Goal: Task Accomplishment & Management: Use online tool/utility

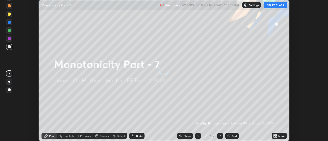
scroll to position [141, 328]
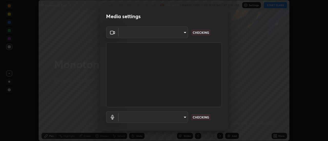
type input "f4ea8680b79eb92e15555447595460d1008e84c9b25948f1cd1a12945e44a0fe"
click at [183, 115] on body "Erase all Monotonicity Part - 7 Recording WAS SCHEDULED TO START AT 3:15 PM Set…" at bounding box center [164, 70] width 328 height 141
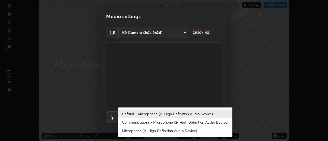
click at [192, 122] on li "Communications - Microphone (2- High Definition Audio Device)" at bounding box center [175, 122] width 114 height 8
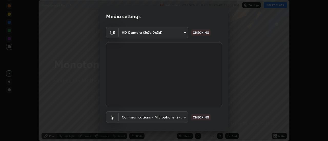
click at [176, 122] on body "Erase all Monotonicity Part - 7 Recording WAS SCHEDULED TO START AT 3:15 PM Set…" at bounding box center [164, 70] width 328 height 141
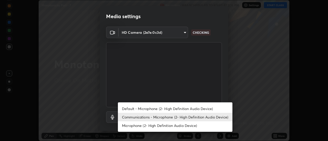
click at [185, 108] on li "Default - Microphone (2- High Definition Audio Device)" at bounding box center [175, 108] width 114 height 8
type input "default"
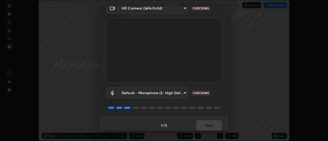
scroll to position [27, 0]
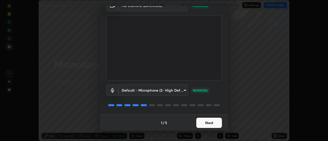
click at [215, 123] on button "Next" at bounding box center [209, 123] width 26 height 10
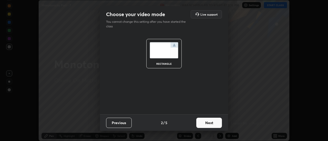
scroll to position [0, 0]
click at [218, 125] on button "Next" at bounding box center [209, 123] width 26 height 10
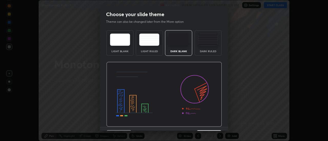
click at [219, 126] on img at bounding box center [163, 94] width 115 height 65
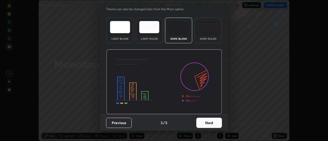
click at [218, 125] on button "Next" at bounding box center [209, 123] width 26 height 10
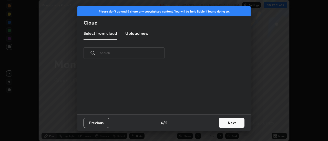
scroll to position [0, 0]
click at [229, 125] on button "Next" at bounding box center [232, 123] width 26 height 10
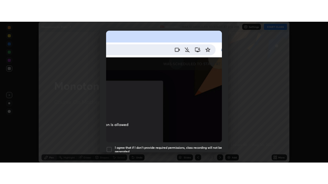
scroll to position [131, 0]
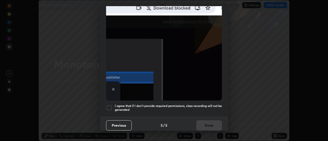
click at [113, 105] on div "I agree that if I don't provide required permissions, class recording will not …" at bounding box center [164, 108] width 116 height 6
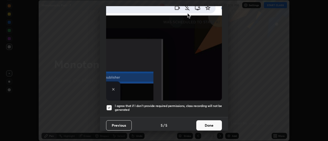
click at [210, 123] on button "Done" at bounding box center [209, 125] width 26 height 10
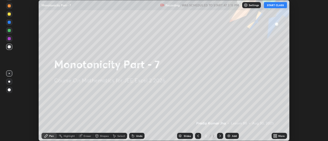
click at [280, 6] on button "START CLASS" at bounding box center [275, 5] width 23 height 6
click at [281, 137] on div "More" at bounding box center [281, 136] width 6 height 3
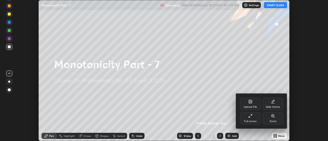
click at [255, 117] on div "Full screen" at bounding box center [250, 118] width 20 height 12
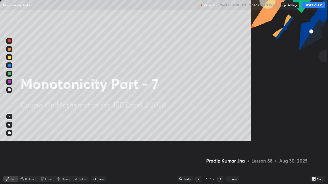
scroll to position [184, 328]
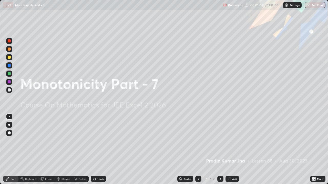
click at [233, 141] on div "Add" at bounding box center [234, 179] width 5 height 3
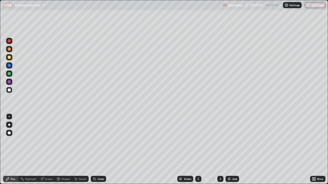
click at [12, 141] on div "Pen" at bounding box center [10, 179] width 15 height 6
click at [9, 57] on div at bounding box center [9, 57] width 3 height 3
click at [99, 141] on div "Undo" at bounding box center [98, 179] width 15 height 6
click at [101, 141] on div "Undo" at bounding box center [101, 179] width 6 height 3
click at [9, 88] on div at bounding box center [9, 90] width 6 height 6
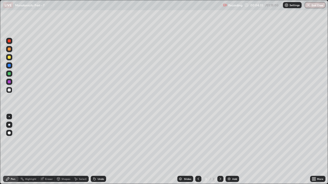
click at [45, 141] on div "Eraser" at bounding box center [46, 179] width 16 height 6
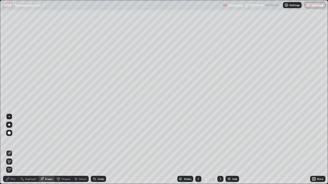
click at [10, 141] on div "Pen" at bounding box center [10, 179] width 15 height 6
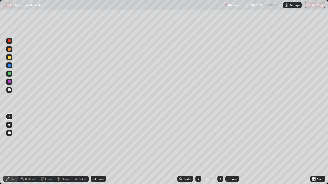
click at [231, 141] on div "Add" at bounding box center [232, 179] width 14 height 6
click at [12, 141] on div "Pen" at bounding box center [10, 179] width 15 height 6
click at [9, 57] on div at bounding box center [9, 57] width 3 height 3
click at [9, 90] on div at bounding box center [9, 90] width 3 height 3
click at [66, 141] on div "Shapes" at bounding box center [65, 179] width 9 height 3
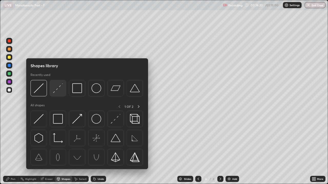
click at [59, 89] on img at bounding box center [58, 88] width 10 height 10
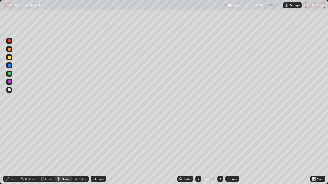
click at [10, 58] on div at bounding box center [9, 57] width 3 height 3
click at [11, 141] on div "Pen" at bounding box center [10, 179] width 15 height 6
click at [10, 91] on div at bounding box center [9, 90] width 3 height 3
click at [233, 141] on div "Add" at bounding box center [234, 179] width 5 height 3
click at [198, 141] on icon at bounding box center [198, 179] width 4 height 4
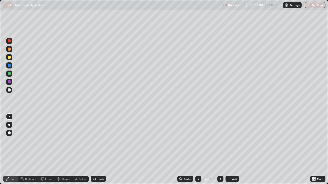
click at [219, 141] on icon at bounding box center [220, 179] width 4 height 4
click at [198, 141] on div at bounding box center [198, 179] width 6 height 10
click at [220, 141] on icon at bounding box center [220, 179] width 4 height 4
click at [198, 141] on icon at bounding box center [198, 179] width 4 height 4
click at [214, 141] on div "5" at bounding box center [213, 179] width 3 height 5
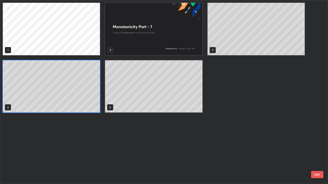
scroll to position [182, 325]
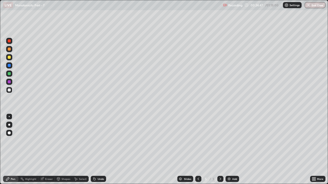
click at [220, 141] on icon at bounding box center [220, 179] width 4 height 4
click at [227, 141] on img at bounding box center [229, 179] width 4 height 4
click at [11, 141] on div "Pen" at bounding box center [10, 179] width 15 height 6
click at [9, 49] on div at bounding box center [9, 49] width 3 height 3
click at [9, 90] on div at bounding box center [9, 90] width 3 height 3
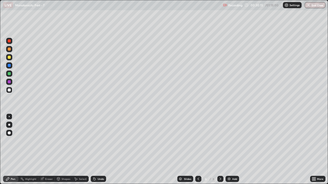
click at [47, 141] on div "Eraser" at bounding box center [49, 179] width 8 height 3
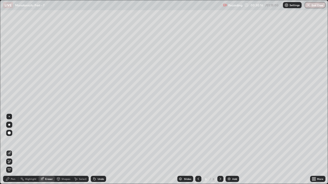
click at [10, 141] on icon at bounding box center [9, 162] width 4 height 4
click at [225, 141] on div "Add" at bounding box center [232, 179] width 14 height 6
click at [9, 141] on icon at bounding box center [8, 179] width 4 height 4
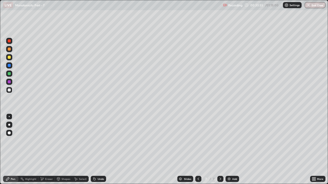
click at [9, 57] on div at bounding box center [9, 57] width 3 height 3
click at [9, 117] on div at bounding box center [9, 116] width 1 height 1
click at [10, 90] on div at bounding box center [9, 90] width 3 height 3
click at [93, 141] on icon at bounding box center [93, 178] width 1 height 1
click at [96, 141] on icon at bounding box center [94, 179] width 4 height 4
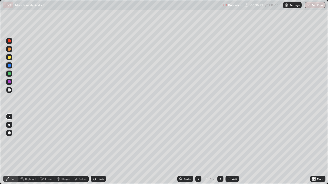
click at [61, 141] on div "Shapes" at bounding box center [63, 179] width 17 height 6
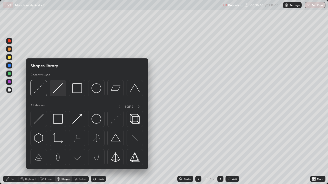
click at [57, 90] on img at bounding box center [58, 88] width 10 height 10
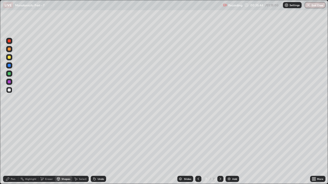
click at [12, 141] on div "Pen" at bounding box center [10, 179] width 15 height 6
click at [9, 75] on div at bounding box center [9, 73] width 3 height 3
click at [65, 141] on div "Shapes" at bounding box center [65, 179] width 9 height 3
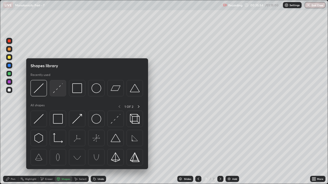
click at [56, 92] on img at bounding box center [58, 88] width 10 height 10
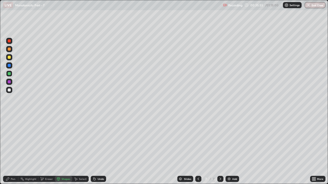
click at [10, 141] on div "Pen" at bounding box center [10, 179] width 15 height 6
click at [66, 141] on div "Shapes" at bounding box center [63, 179] width 17 height 6
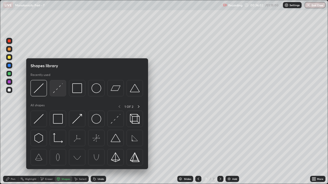
click at [56, 91] on img at bounding box center [58, 88] width 10 height 10
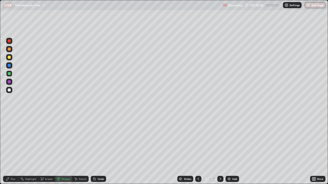
click at [10, 141] on div "Pen" at bounding box center [10, 179] width 15 height 6
click at [67, 141] on div "Shapes" at bounding box center [65, 179] width 9 height 3
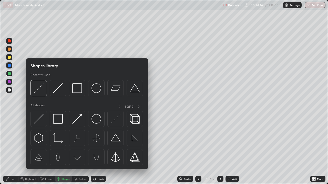
click at [11, 141] on div "Pen" at bounding box center [10, 179] width 15 height 6
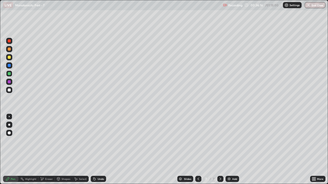
click at [9, 59] on div at bounding box center [9, 57] width 6 height 6
click at [53, 141] on div "Eraser" at bounding box center [46, 179] width 16 height 6
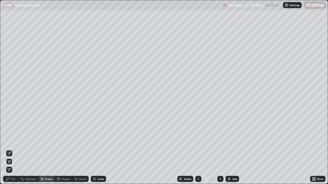
click at [10, 141] on icon at bounding box center [9, 162] width 4 height 4
click at [101, 141] on div "Undo" at bounding box center [101, 179] width 6 height 3
click at [14, 141] on div "Pen" at bounding box center [13, 179] width 5 height 3
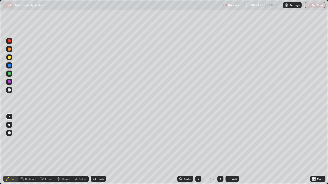
click at [103, 141] on div "Undo" at bounding box center [101, 179] width 6 height 3
click at [232, 141] on div "Add" at bounding box center [234, 179] width 5 height 3
click at [10, 141] on div "Pen" at bounding box center [10, 179] width 15 height 6
click at [10, 57] on div at bounding box center [9, 57] width 3 height 3
click at [9, 50] on div at bounding box center [9, 49] width 3 height 3
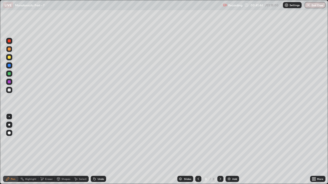
click at [198, 141] on icon at bounding box center [198, 179] width 4 height 4
click at [223, 141] on div at bounding box center [220, 179] width 6 height 6
click at [65, 141] on div "Shapes" at bounding box center [63, 179] width 17 height 6
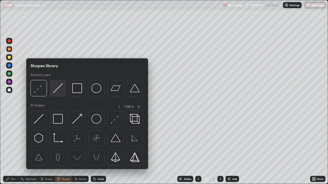
click at [56, 91] on img at bounding box center [58, 88] width 10 height 10
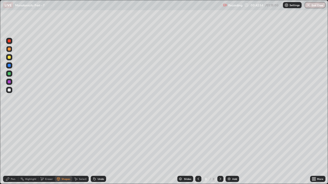
click at [12, 141] on div "Pen" at bounding box center [13, 179] width 5 height 3
click at [9, 90] on div at bounding box center [9, 90] width 3 height 3
click at [66, 141] on div "Shapes" at bounding box center [65, 179] width 9 height 3
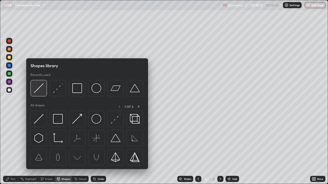
click at [40, 88] on img at bounding box center [39, 88] width 10 height 10
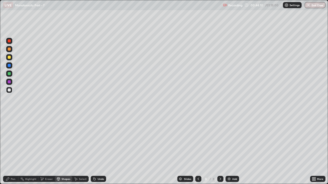
click at [9, 91] on div at bounding box center [9, 90] width 3 height 3
click at [9, 141] on icon at bounding box center [8, 179] width 4 height 4
click at [11, 56] on div at bounding box center [9, 57] width 6 height 6
click at [10, 141] on div "Pen" at bounding box center [10, 179] width 15 height 6
click at [67, 141] on div "Shapes" at bounding box center [65, 179] width 9 height 3
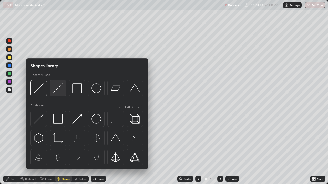
click at [59, 92] on img at bounding box center [58, 88] width 10 height 10
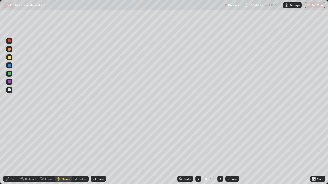
click at [12, 141] on div "Pen" at bounding box center [13, 179] width 5 height 3
click at [65, 141] on div "Shapes" at bounding box center [65, 179] width 9 height 3
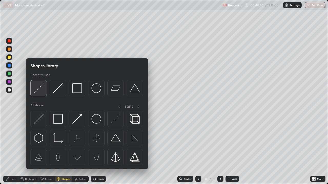
click at [43, 87] on img at bounding box center [39, 88] width 10 height 10
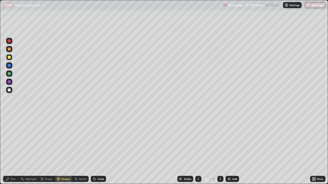
click at [9, 74] on div at bounding box center [9, 73] width 3 height 3
click at [9, 49] on div at bounding box center [9, 49] width 3 height 3
click at [10, 141] on div "Pen" at bounding box center [10, 179] width 15 height 6
click at [62, 141] on div "Shapes" at bounding box center [65, 179] width 9 height 3
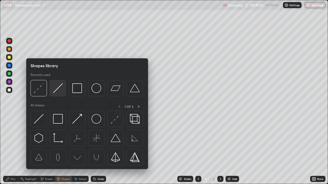
click at [56, 89] on img at bounding box center [58, 88] width 10 height 10
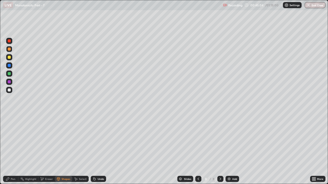
click at [9, 66] on div at bounding box center [9, 65] width 3 height 3
click at [69, 141] on div "Shapes" at bounding box center [65, 179] width 9 height 3
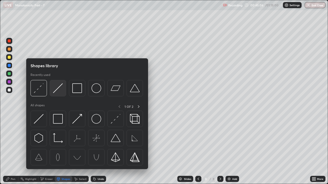
click at [58, 91] on img at bounding box center [58, 88] width 10 height 10
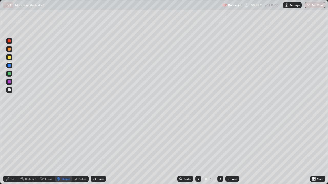
click at [9, 141] on icon at bounding box center [8, 179] width 4 height 4
click at [59, 141] on icon at bounding box center [58, 179] width 3 height 3
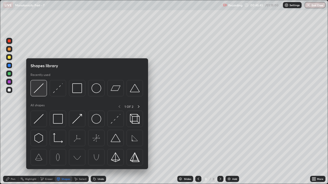
click at [38, 88] on img at bounding box center [39, 88] width 10 height 10
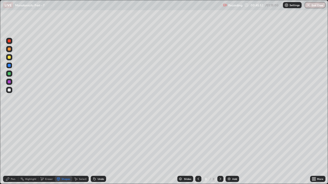
click at [12, 74] on div at bounding box center [9, 74] width 6 height 6
click at [20, 141] on circle at bounding box center [20, 178] width 1 height 1
click at [11, 141] on div "Pen" at bounding box center [13, 179] width 5 height 3
click at [228, 141] on div "Add" at bounding box center [232, 179] width 14 height 6
click at [8, 141] on icon at bounding box center [7, 179] width 3 height 3
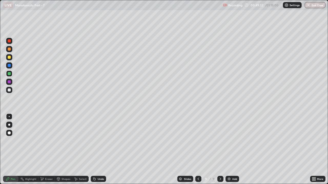
click at [10, 58] on div at bounding box center [9, 57] width 3 height 3
click at [10, 89] on div at bounding box center [9, 90] width 3 height 3
click at [99, 141] on div "Undo" at bounding box center [101, 179] width 6 height 3
click at [98, 141] on div "Undo" at bounding box center [101, 179] width 6 height 3
click at [99, 141] on div "Undo" at bounding box center [101, 179] width 6 height 3
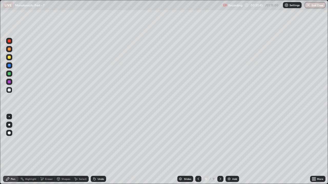
click at [9, 74] on div at bounding box center [9, 73] width 3 height 3
click at [9, 90] on div at bounding box center [9, 90] width 3 height 3
click at [9, 73] on div at bounding box center [9, 73] width 3 height 3
click at [11, 90] on div at bounding box center [9, 90] width 6 height 6
click at [9, 49] on div at bounding box center [9, 49] width 3 height 3
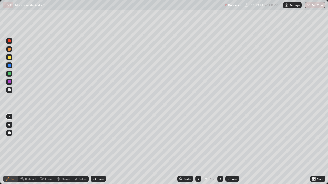
click at [9, 90] on div at bounding box center [9, 90] width 3 height 3
click at [229, 141] on img at bounding box center [229, 179] width 4 height 4
click at [11, 141] on div "Pen" at bounding box center [13, 179] width 5 height 3
click at [9, 57] on div at bounding box center [9, 57] width 3 height 3
click at [9, 90] on div at bounding box center [9, 90] width 3 height 3
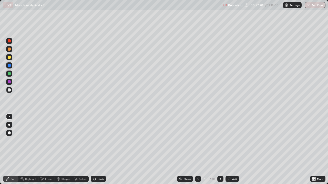
click at [96, 141] on div "Undo" at bounding box center [98, 179] width 15 height 6
click at [99, 141] on div "Undo" at bounding box center [101, 179] width 6 height 3
click at [100, 141] on div "Undo" at bounding box center [101, 179] width 6 height 3
click at [99, 141] on div "Undo" at bounding box center [101, 179] width 6 height 3
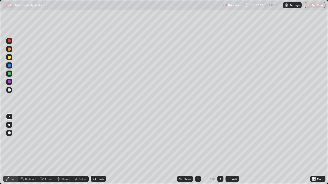
click at [99, 141] on div "Undo" at bounding box center [98, 179] width 15 height 6
click at [100, 141] on div "Undo" at bounding box center [98, 179] width 15 height 6
click at [98, 141] on div "Undo" at bounding box center [101, 179] width 6 height 3
click at [233, 141] on div "Add" at bounding box center [232, 179] width 14 height 6
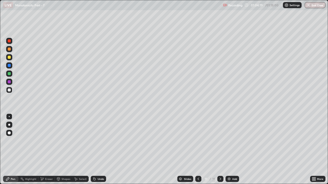
click at [200, 141] on div at bounding box center [198, 179] width 6 height 6
click at [201, 141] on div at bounding box center [198, 179] width 6 height 10
click at [199, 141] on div at bounding box center [198, 179] width 6 height 10
click at [197, 141] on icon at bounding box center [198, 179] width 2 height 3
click at [197, 141] on icon at bounding box center [198, 179] width 4 height 4
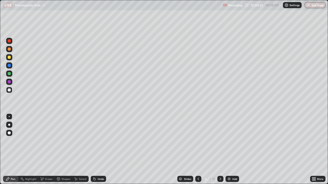
click at [220, 141] on icon at bounding box center [220, 179] width 4 height 4
click at [219, 141] on icon at bounding box center [220, 179] width 4 height 4
click at [220, 141] on icon at bounding box center [220, 179] width 4 height 4
click at [226, 141] on div "Add" at bounding box center [232, 179] width 14 height 6
click at [8, 58] on div at bounding box center [9, 57] width 3 height 3
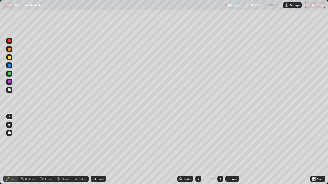
click at [8, 88] on div at bounding box center [9, 90] width 6 height 6
click at [11, 74] on div at bounding box center [9, 74] width 6 height 6
click at [10, 93] on div at bounding box center [9, 90] width 6 height 6
click at [65, 141] on div "Shapes" at bounding box center [65, 179] width 9 height 3
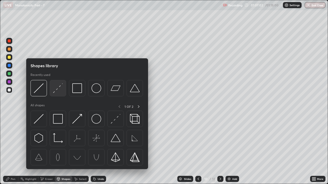
click at [58, 87] on img at bounding box center [58, 88] width 10 height 10
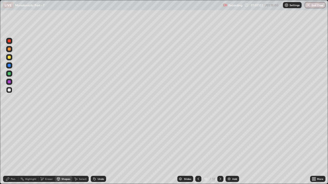
click at [10, 58] on div at bounding box center [9, 57] width 3 height 3
click at [10, 141] on div "Pen" at bounding box center [10, 179] width 15 height 6
click at [8, 92] on div at bounding box center [9, 90] width 6 height 6
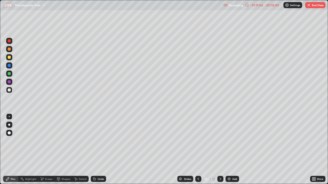
click at [292, 8] on div "Settings" at bounding box center [292, 5] width 19 height 6
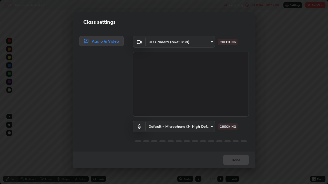
click at [272, 30] on div "Class settings Audio & Video HD Camera (2e7e:0c3d) f4ea8680b79eb92e155554475954…" at bounding box center [164, 92] width 328 height 184
click at [236, 141] on div "Done" at bounding box center [164, 160] width 182 height 16
click at [235, 141] on div "Done" at bounding box center [164, 160] width 182 height 16
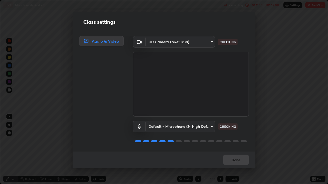
click at [234, 141] on div "Done" at bounding box center [164, 160] width 182 height 16
click at [237, 141] on button "Done" at bounding box center [236, 160] width 26 height 10
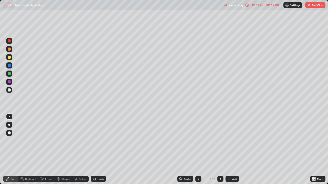
click at [248, 6] on icon at bounding box center [247, 5] width 4 height 4
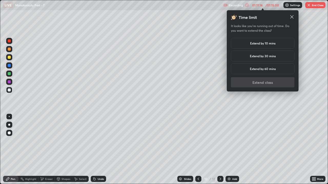
click at [263, 70] on h5 "Extend by 60 mins" at bounding box center [263, 69] width 26 height 5
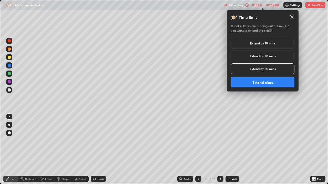
click at [268, 80] on button "Extend class" at bounding box center [263, 82] width 64 height 10
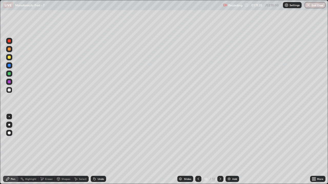
click at [219, 141] on icon at bounding box center [220, 179] width 4 height 4
click at [223, 141] on div at bounding box center [220, 179] width 6 height 10
click at [9, 141] on icon at bounding box center [7, 179] width 3 height 3
click at [9, 50] on div at bounding box center [9, 49] width 3 height 3
click at [97, 141] on div "Undo" at bounding box center [98, 179] width 15 height 6
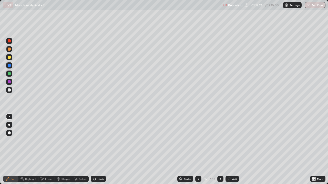
click at [97, 141] on div "Undo" at bounding box center [98, 179] width 15 height 6
click at [47, 141] on div "Eraser" at bounding box center [49, 179] width 8 height 3
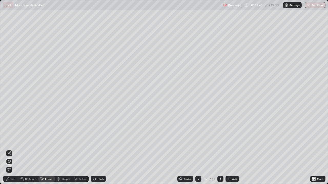
click at [7, 141] on div "Pen" at bounding box center [10, 179] width 15 height 6
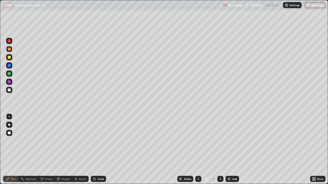
click at [12, 73] on div at bounding box center [9, 74] width 6 height 6
click at [93, 141] on icon at bounding box center [94, 179] width 2 height 2
click at [96, 141] on div "Undo" at bounding box center [98, 179] width 15 height 6
click at [227, 141] on img at bounding box center [229, 179] width 4 height 4
click at [10, 59] on div at bounding box center [9, 57] width 3 height 3
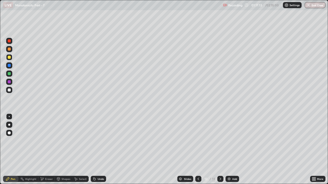
click at [9, 73] on div at bounding box center [9, 73] width 3 height 3
click at [98, 141] on div "Undo" at bounding box center [101, 179] width 6 height 3
click at [9, 90] on div at bounding box center [9, 90] width 3 height 3
click at [198, 141] on icon at bounding box center [198, 179] width 2 height 3
click at [220, 141] on icon at bounding box center [220, 179] width 4 height 4
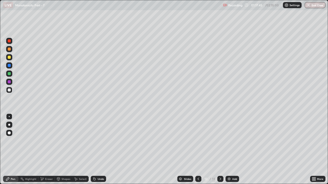
click at [198, 141] on icon at bounding box center [198, 179] width 4 height 4
click at [220, 141] on icon at bounding box center [220, 179] width 4 height 4
click at [100, 141] on div "Undo" at bounding box center [101, 179] width 6 height 3
click at [98, 141] on div "Undo" at bounding box center [101, 179] width 6 height 3
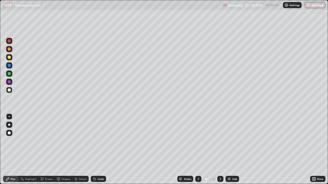
click at [197, 141] on icon at bounding box center [198, 179] width 4 height 4
click at [219, 141] on icon at bounding box center [220, 179] width 4 height 4
click at [44, 141] on div "Eraser" at bounding box center [46, 179] width 16 height 6
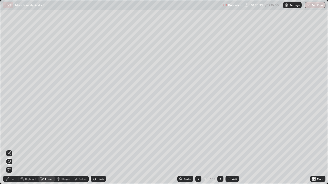
click at [9, 141] on icon at bounding box center [8, 179] width 4 height 4
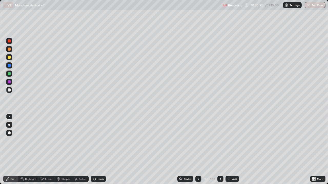
click at [46, 141] on div "Eraser" at bounding box center [49, 179] width 8 height 3
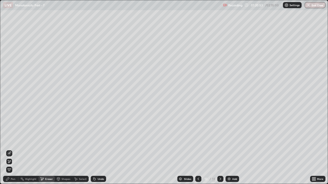
click at [10, 141] on div "Pen" at bounding box center [10, 179] width 15 height 6
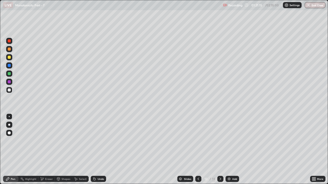
click at [47, 141] on div "Eraser" at bounding box center [49, 179] width 8 height 3
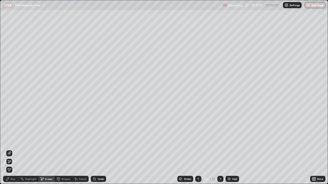
click at [17, 141] on div "Pen" at bounding box center [10, 179] width 15 height 6
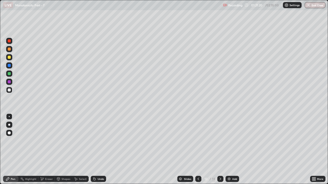
click at [47, 141] on div "Eraser" at bounding box center [49, 179] width 8 height 3
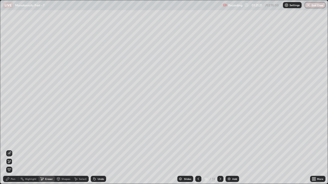
click at [9, 141] on div "Pen" at bounding box center [10, 179] width 15 height 6
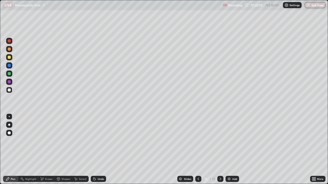
click at [197, 141] on icon at bounding box center [198, 179] width 4 height 4
click at [219, 141] on icon at bounding box center [220, 179] width 4 height 4
click at [0, 130] on div "Setting up your live class" at bounding box center [164, 92] width 328 height 184
click at [47, 141] on div "Eraser" at bounding box center [49, 179] width 8 height 3
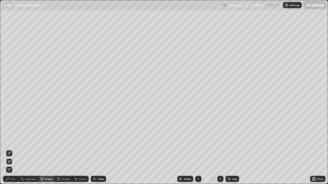
click at [11, 141] on div "Pen" at bounding box center [13, 179] width 5 height 3
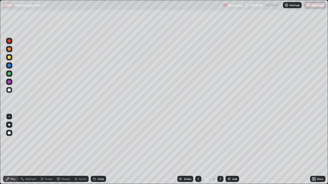
click at [234, 141] on div "Add" at bounding box center [234, 179] width 5 height 3
click at [47, 141] on div "Eraser" at bounding box center [49, 179] width 8 height 3
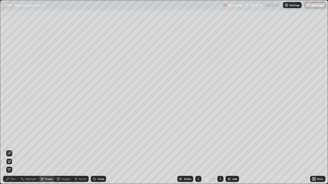
click at [11, 141] on div "Pen" at bounding box center [13, 179] width 5 height 3
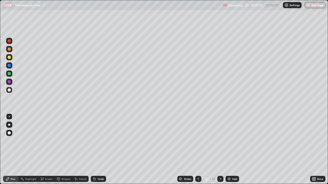
click at [199, 141] on div at bounding box center [198, 179] width 6 height 6
click at [222, 141] on div at bounding box center [220, 179] width 6 height 6
click at [200, 141] on div at bounding box center [198, 179] width 6 height 6
click at [219, 141] on icon at bounding box center [220, 179] width 4 height 4
click at [234, 141] on div "Add" at bounding box center [234, 179] width 5 height 3
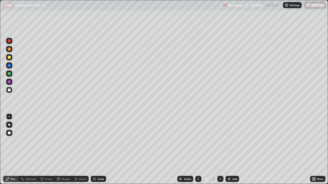
click at [10, 73] on div at bounding box center [9, 73] width 3 height 3
click at [10, 58] on div at bounding box center [9, 57] width 3 height 3
click at [9, 90] on div at bounding box center [9, 90] width 3 height 3
click at [11, 60] on div at bounding box center [9, 57] width 6 height 6
click at [93, 141] on icon at bounding box center [94, 179] width 2 height 2
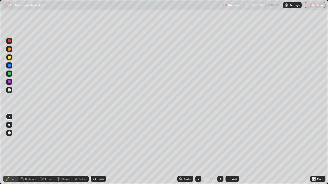
click at [93, 141] on icon at bounding box center [93, 178] width 1 height 1
click at [220, 141] on icon at bounding box center [220, 179] width 4 height 4
click at [230, 141] on img at bounding box center [229, 179] width 4 height 4
click at [98, 141] on div "Undo" at bounding box center [101, 179] width 6 height 3
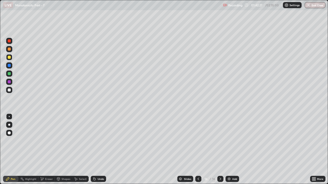
click at [197, 141] on icon at bounding box center [198, 179] width 4 height 4
click at [220, 141] on icon at bounding box center [220, 179] width 4 height 4
click at [48, 141] on div "Eraser" at bounding box center [46, 179] width 16 height 6
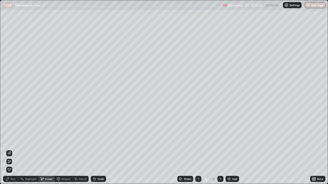
click at [8, 141] on icon at bounding box center [8, 179] width 4 height 4
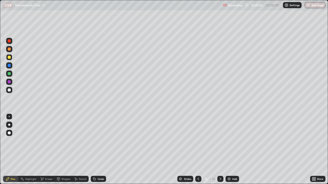
click at [198, 141] on icon at bounding box center [198, 179] width 4 height 4
click at [218, 141] on icon at bounding box center [220, 179] width 4 height 4
click at [199, 141] on div at bounding box center [198, 179] width 6 height 6
click at [220, 141] on icon at bounding box center [220, 179] width 4 height 4
click at [45, 141] on div "Eraser" at bounding box center [46, 179] width 16 height 6
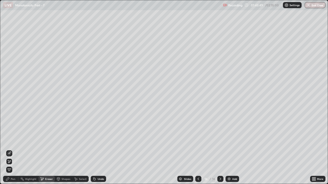
click at [11, 141] on div "Pen" at bounding box center [13, 179] width 5 height 3
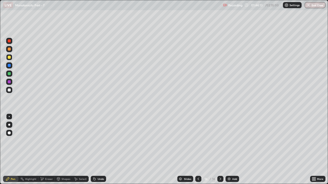
click at [198, 141] on icon at bounding box center [198, 179] width 4 height 4
click at [220, 141] on icon at bounding box center [220, 179] width 4 height 4
click at [8, 75] on div at bounding box center [9, 73] width 3 height 3
click at [10, 57] on div at bounding box center [9, 57] width 3 height 3
click at [67, 141] on div "Shapes" at bounding box center [63, 179] width 17 height 6
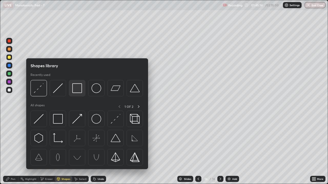
click at [81, 92] on img at bounding box center [77, 88] width 10 height 10
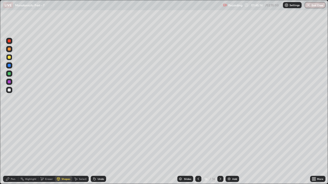
click at [10, 76] on div at bounding box center [9, 74] width 6 height 6
click at [198, 141] on icon at bounding box center [198, 179] width 4 height 4
click at [219, 141] on icon at bounding box center [220, 179] width 4 height 4
click at [198, 141] on icon at bounding box center [198, 179] width 4 height 4
click at [316, 5] on button "End Class" at bounding box center [314, 5] width 21 height 6
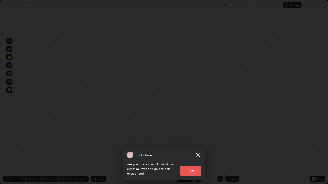
click at [192, 141] on button "End" at bounding box center [190, 171] width 20 height 10
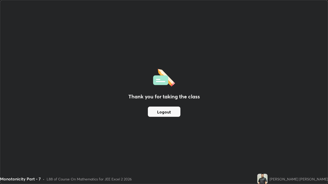
click at [161, 114] on button "Logout" at bounding box center [164, 112] width 33 height 10
click at [164, 107] on button "Logout" at bounding box center [164, 112] width 33 height 10
